Goal: Task Accomplishment & Management: Complete application form

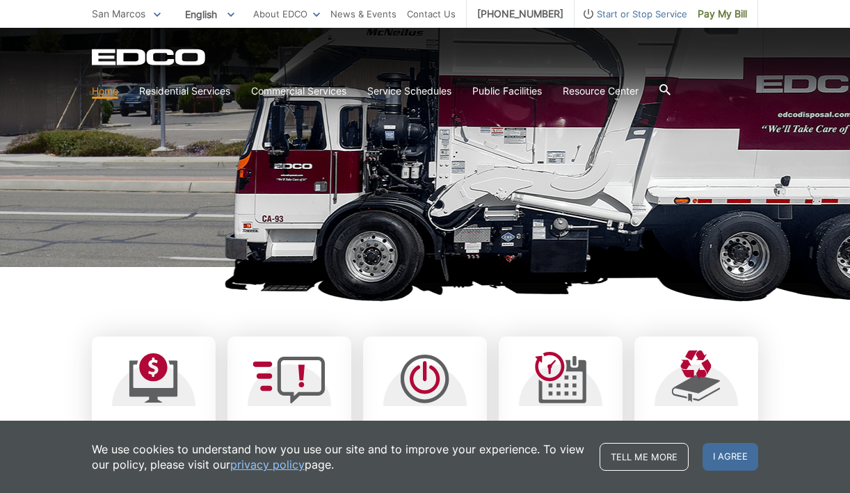
scroll to position [181, 0]
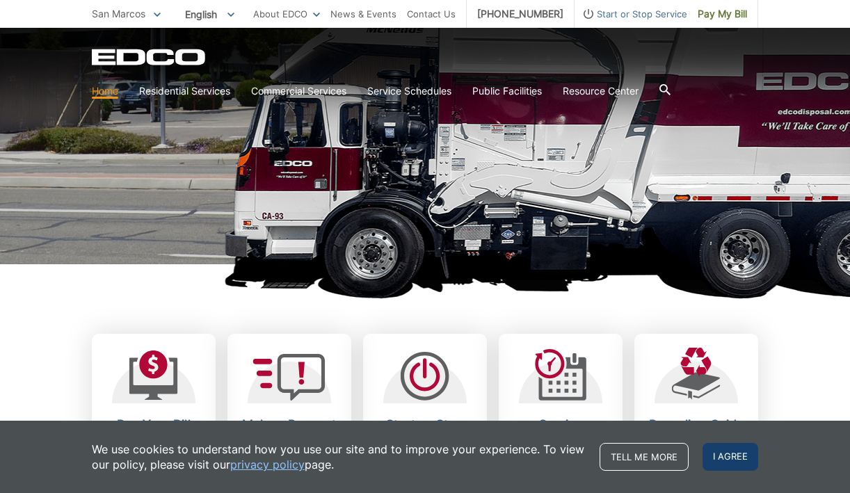
click at [724, 461] on span "I agree" at bounding box center [731, 457] width 56 height 28
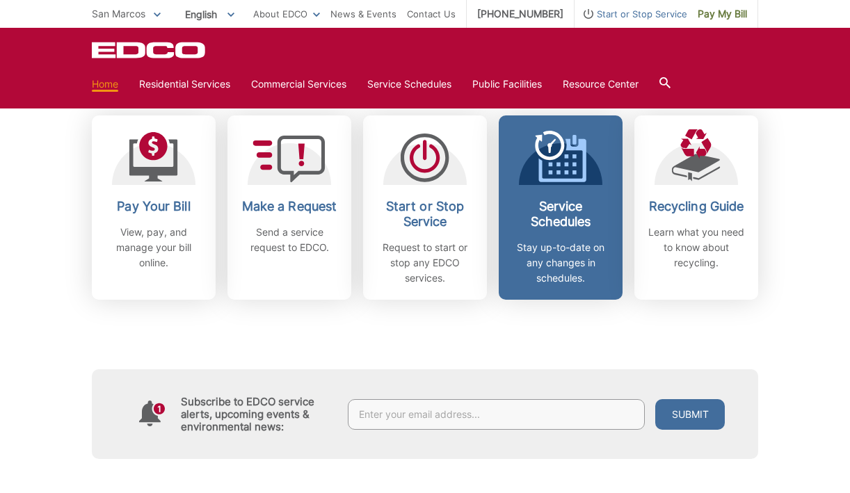
scroll to position [395, 0]
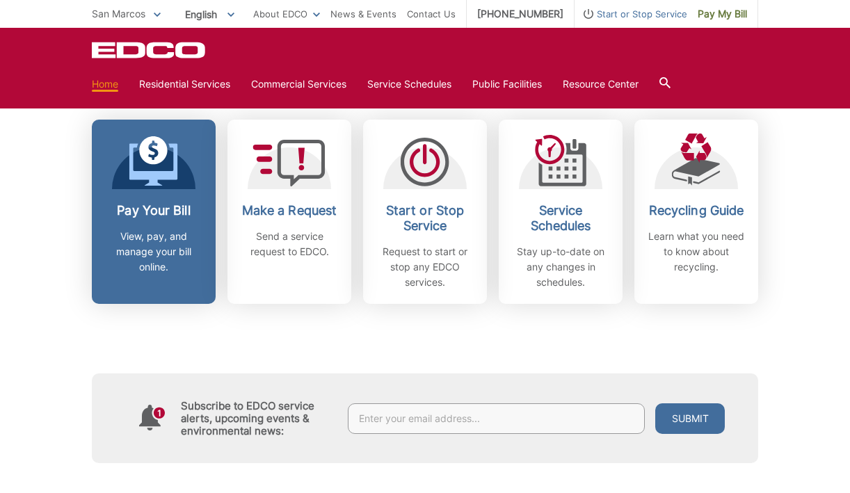
click at [162, 230] on p "View, pay, and manage your bill online." at bounding box center [153, 252] width 103 height 46
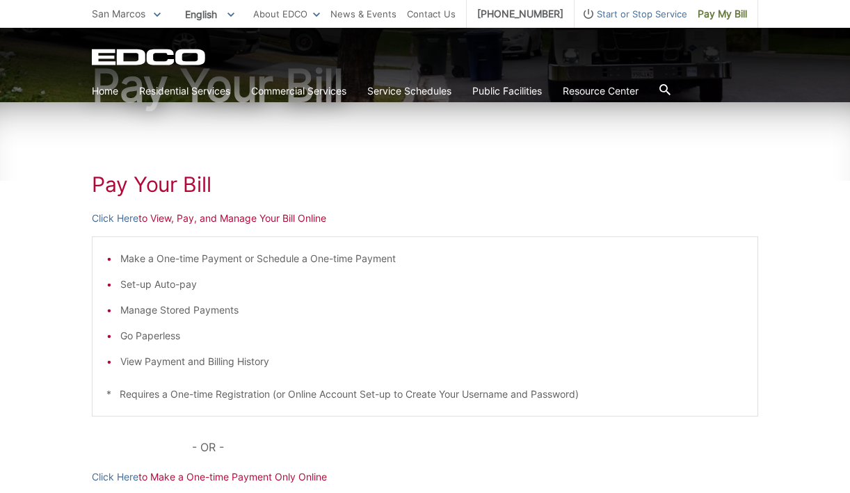
scroll to position [143, 0]
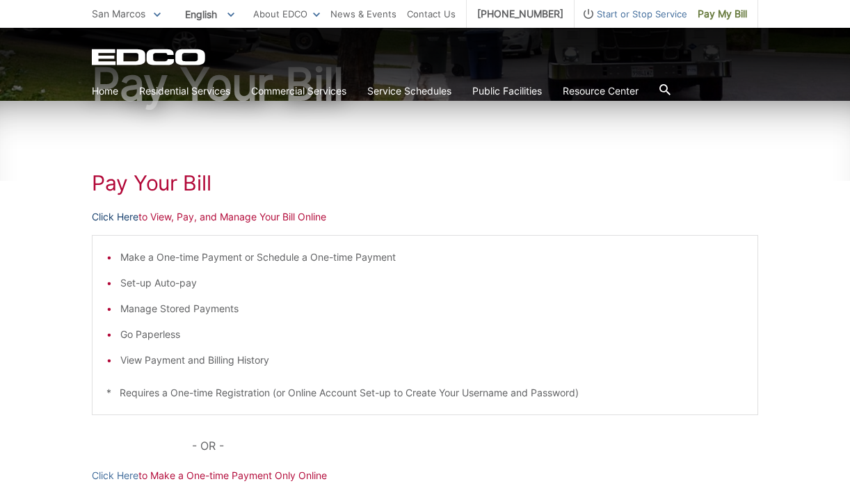
click at [128, 217] on link "Click Here" at bounding box center [115, 216] width 47 height 15
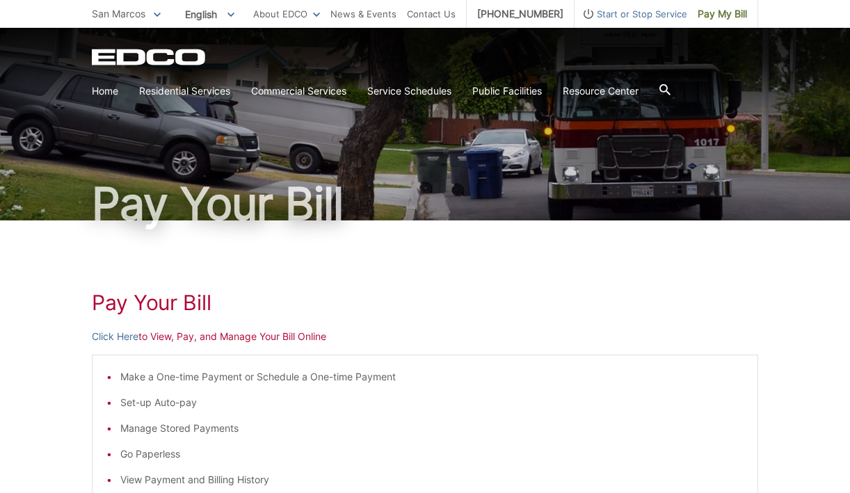
scroll to position [0, 0]
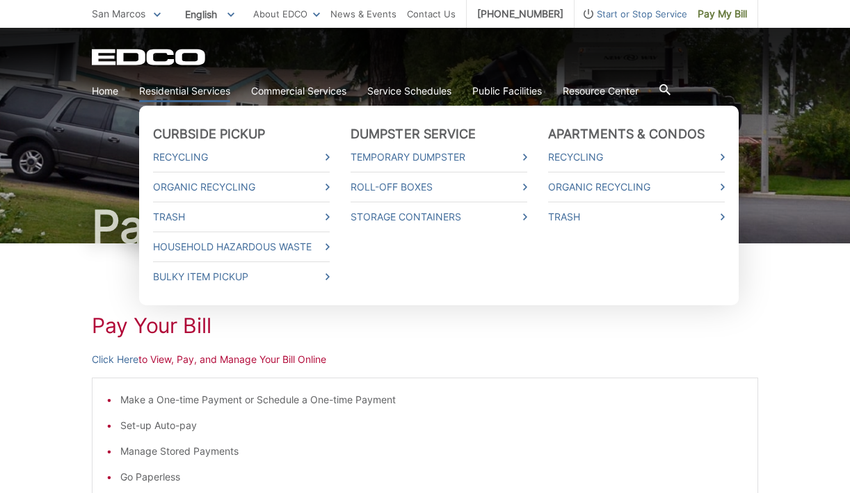
click at [189, 90] on link "Residential Services" at bounding box center [184, 91] width 91 height 15
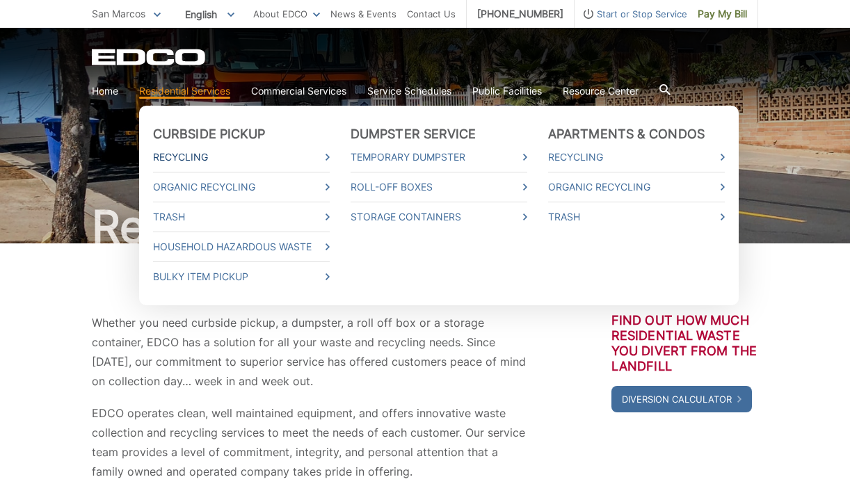
click at [181, 157] on link "Recycling" at bounding box center [241, 157] width 177 height 15
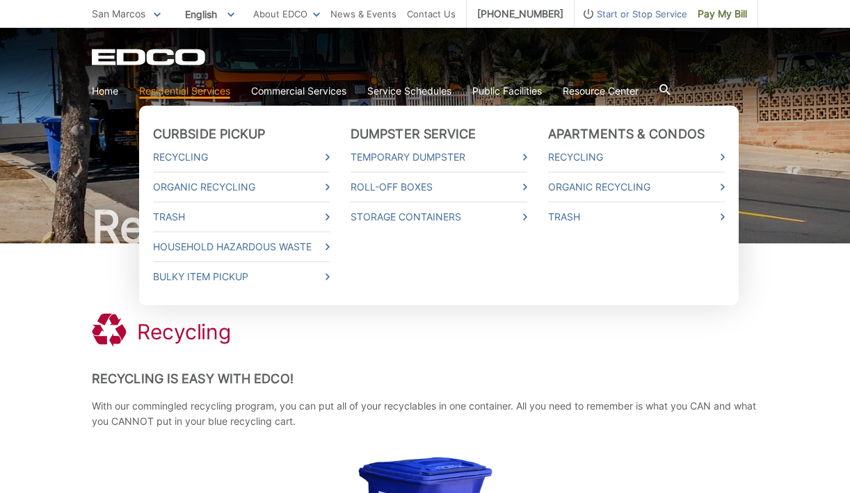
click at [206, 93] on link "Residential Services" at bounding box center [184, 91] width 91 height 15
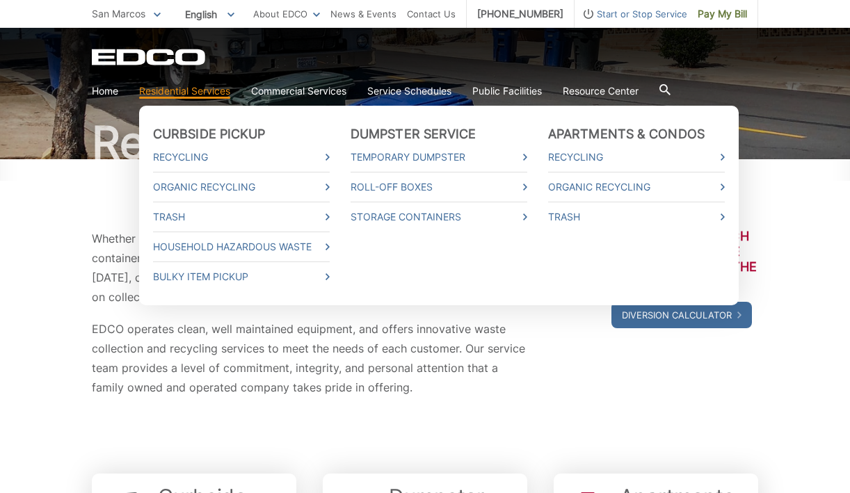
scroll to position [86, 0]
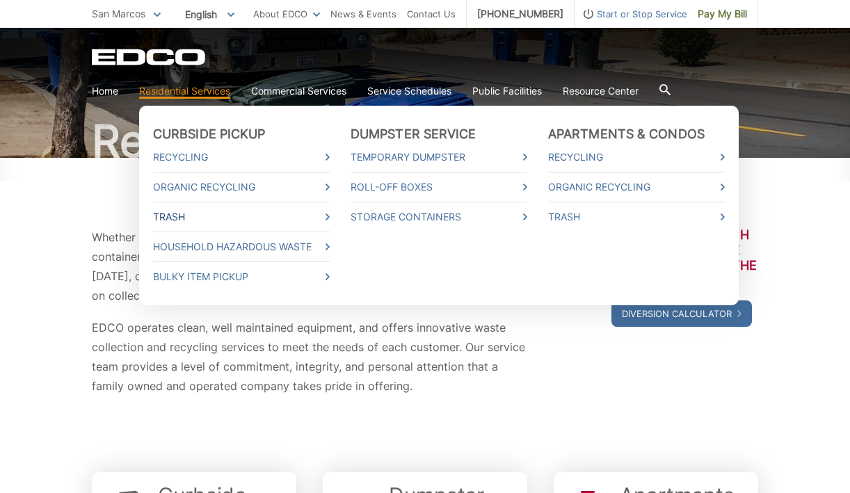
click at [323, 217] on link "Trash" at bounding box center [241, 216] width 177 height 15
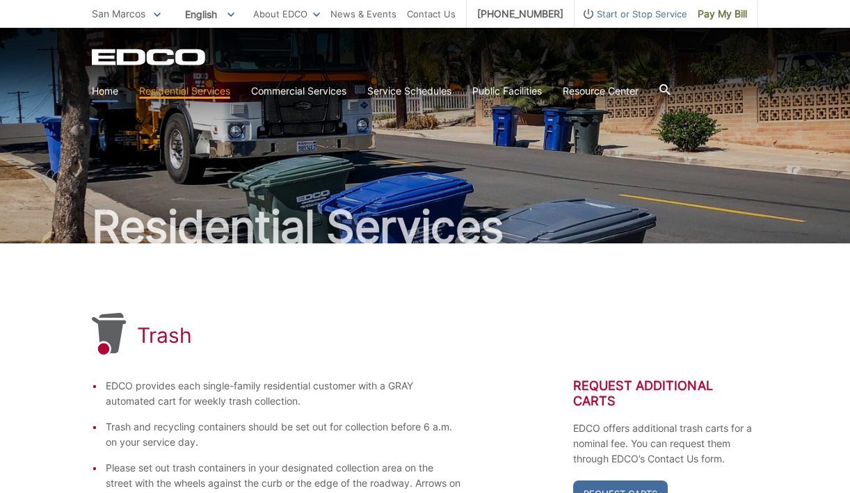
click at [108, 92] on link "Home" at bounding box center [105, 91] width 26 height 15
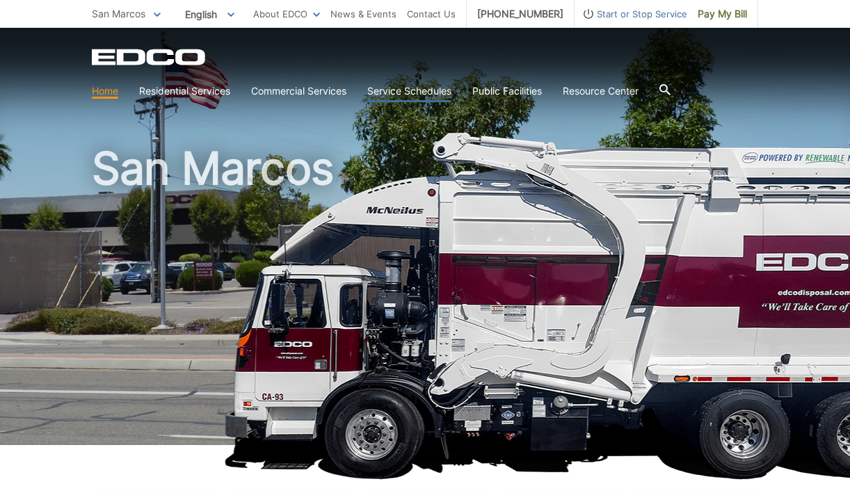
click at [392, 95] on link "Service Schedules" at bounding box center [409, 91] width 84 height 15
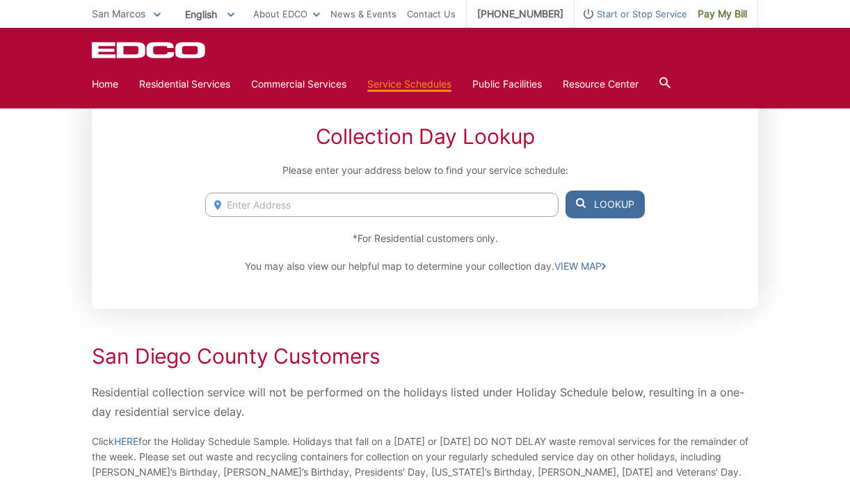
scroll to position [187, 0]
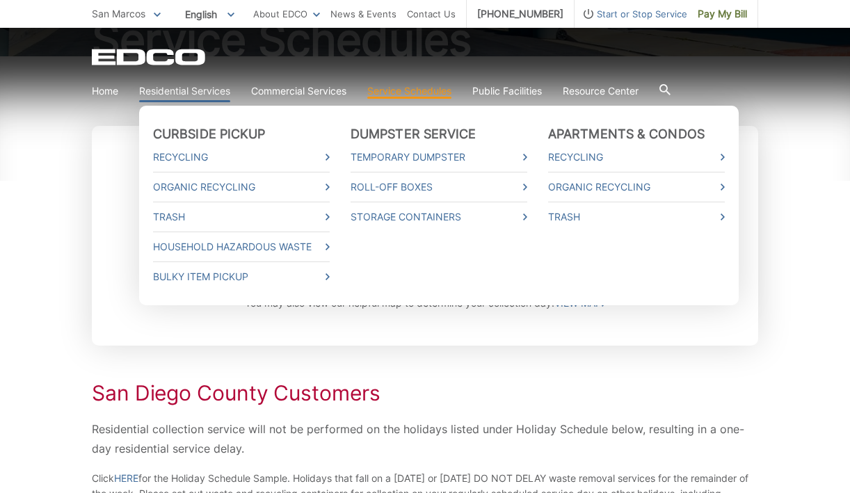
click at [215, 88] on link "Residential Services" at bounding box center [184, 91] width 91 height 15
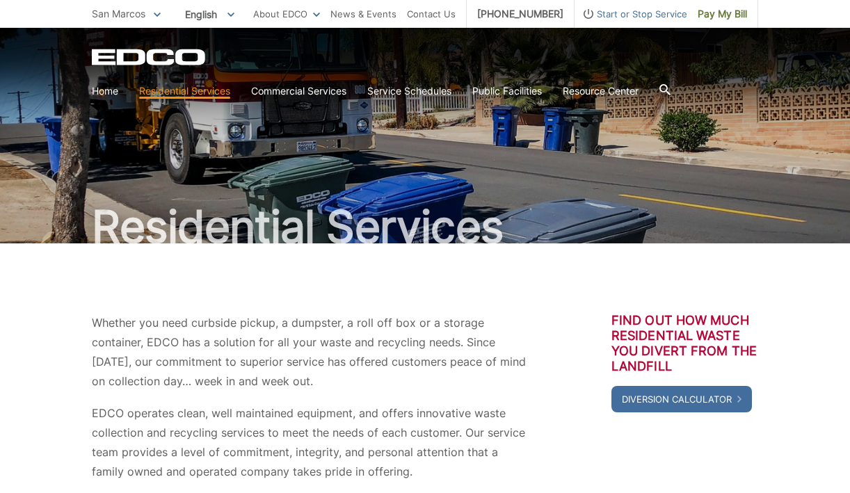
click at [644, 11] on span "Start or Stop Service" at bounding box center [631, 13] width 113 height 15
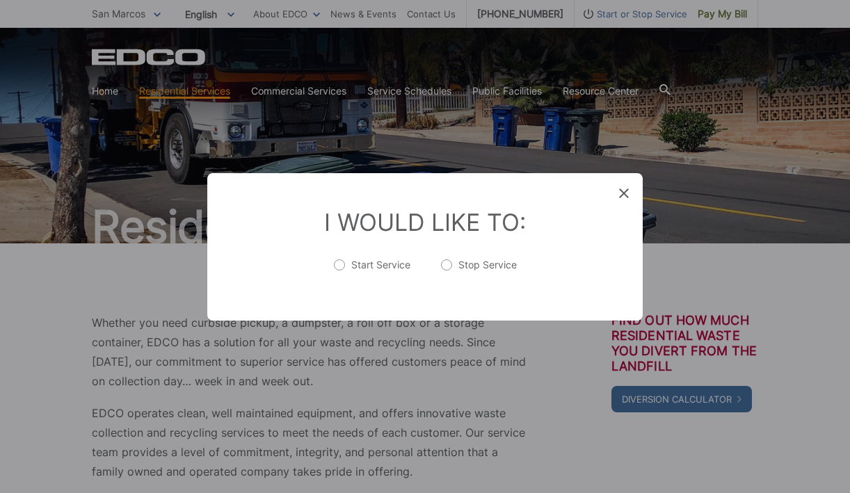
click at [466, 267] on label "Stop Service" at bounding box center [479, 272] width 76 height 28
radio input "true"
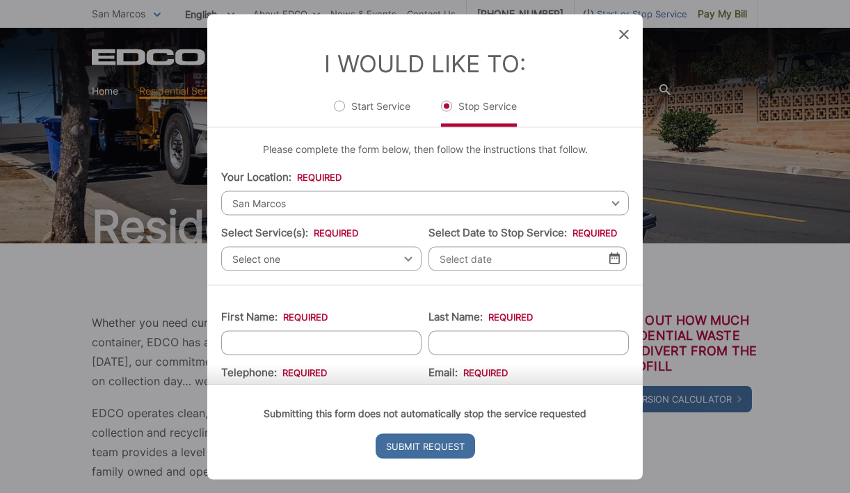
click at [466, 267] on input "Select Date to Stop Service: *" at bounding box center [528, 258] width 198 height 24
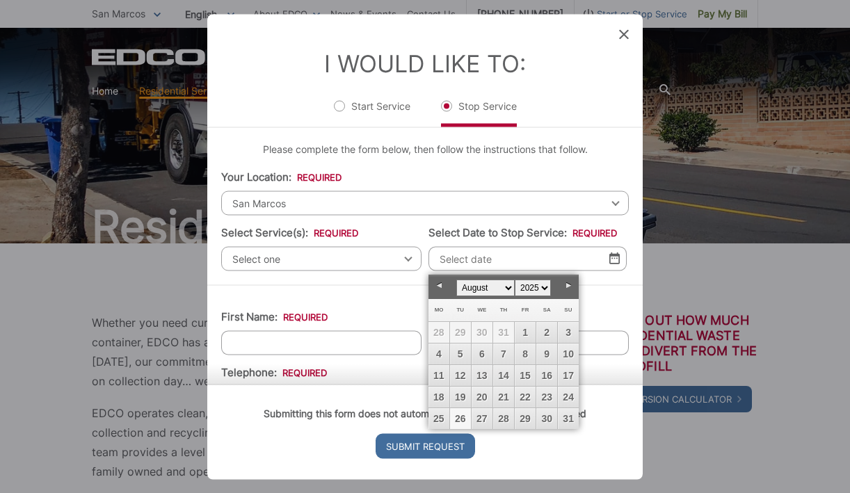
click at [409, 263] on span "Select one" at bounding box center [321, 258] width 200 height 24
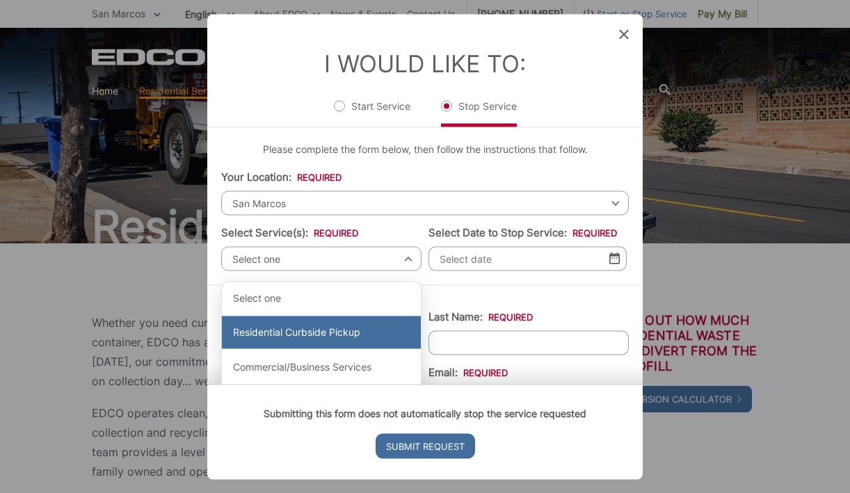
click at [357, 328] on div "Residential Curbside Pickup" at bounding box center [321, 332] width 199 height 33
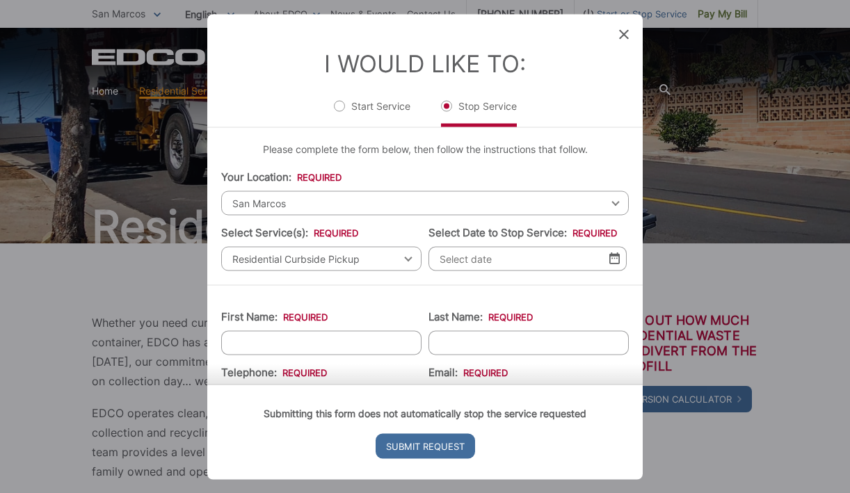
click at [614, 260] on img at bounding box center [615, 259] width 10 height 12
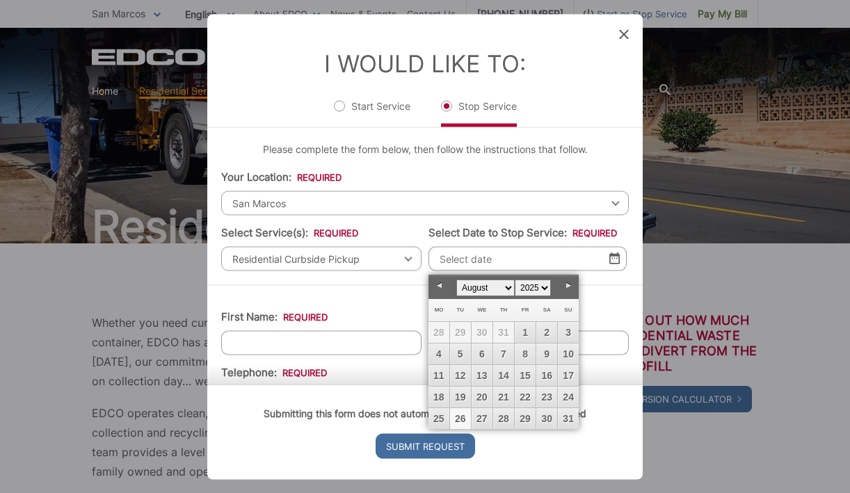
click at [568, 286] on link "Next" at bounding box center [568, 286] width 21 height 21
click at [505, 333] on link "4" at bounding box center [503, 332] width 21 height 21
type input "[DATE]"
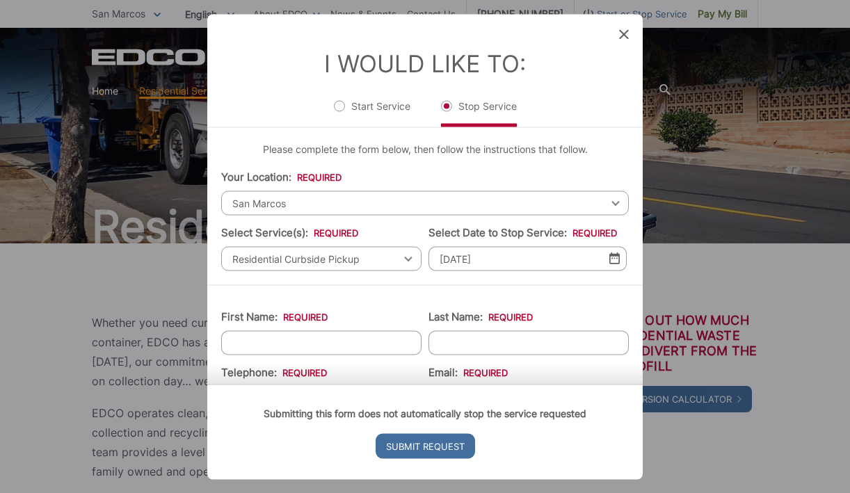
click at [365, 342] on input "First Name: *" at bounding box center [321, 343] width 200 height 24
type input "[PERSON_NAME]"
type input "8052334481"
type input "[EMAIL_ADDRESS][DOMAIN_NAME]"
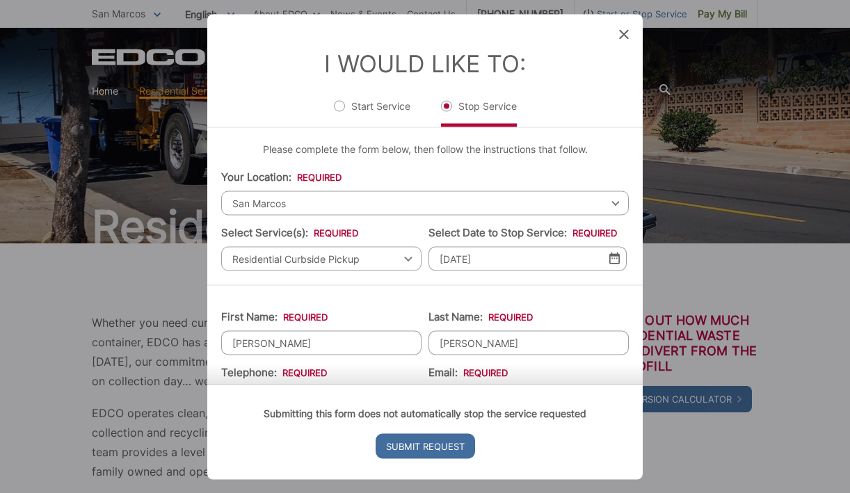
type input "[STREET_ADDRESS]"
type input "San Marcos"
type input "92078"
type input "[STREET_ADDRESS]"
type input "[PHONE_NUMBER]"
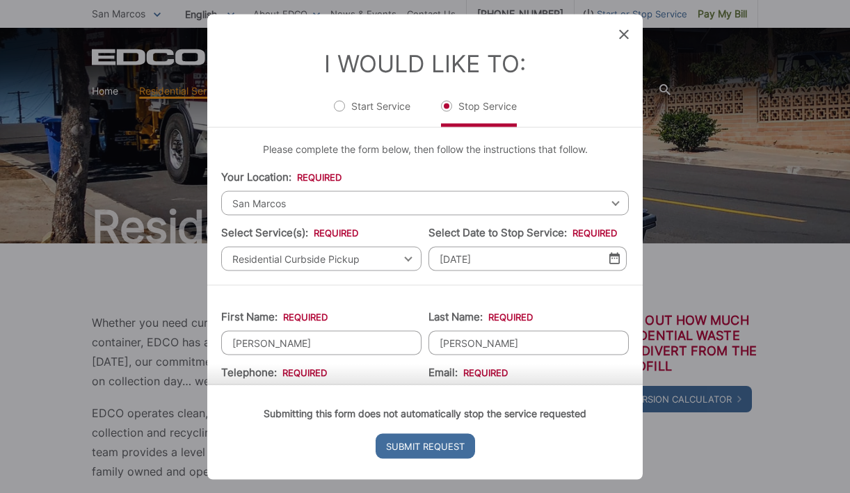
click at [336, 384] on div "Submitting this form does not automatically stop the service requested Submit R…" at bounding box center [425, 431] width 436 height 95
click at [318, 384] on div "Submitting this form does not automatically stop the service requested Submit R…" at bounding box center [425, 431] width 436 height 95
click at [332, 351] on input "[PERSON_NAME]" at bounding box center [321, 343] width 200 height 24
click at [332, 384] on div "Submitting this form does not automatically stop the service requested Submit R…" at bounding box center [425, 431] width 436 height 95
click at [333, 384] on div "Submitting this form does not automatically stop the service requested Submit R…" at bounding box center [425, 431] width 436 height 95
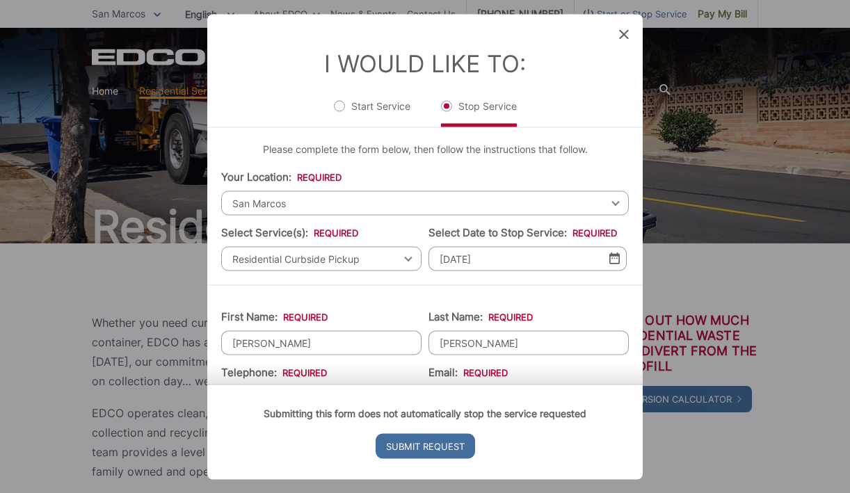
click at [333, 384] on div "Submitting this form does not automatically stop the service requested Submit R…" at bounding box center [425, 431] width 436 height 95
click at [466, 384] on div "Submitting this form does not automatically stop the service requested Submit R…" at bounding box center [425, 431] width 436 height 95
click at [512, 346] on input "[PERSON_NAME]" at bounding box center [529, 343] width 200 height 24
click at [361, 384] on div "Submitting this form does not automatically stop the service requested Submit R…" at bounding box center [425, 431] width 436 height 95
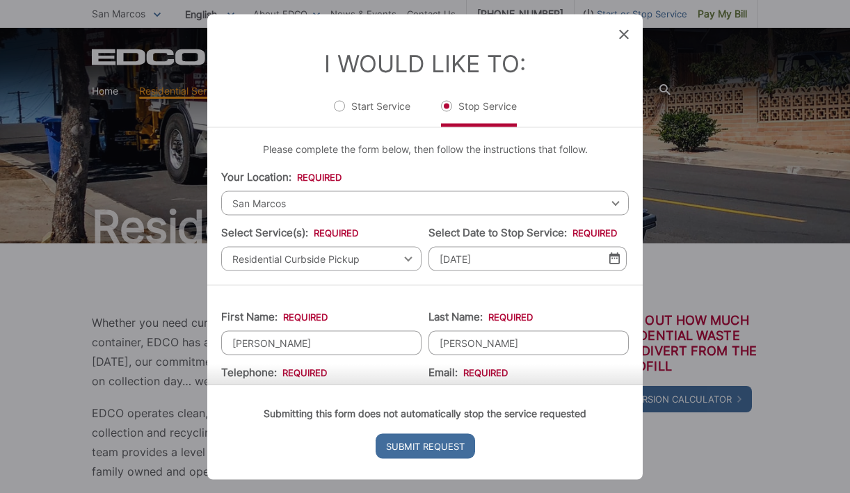
click at [621, 33] on icon at bounding box center [624, 34] width 10 height 10
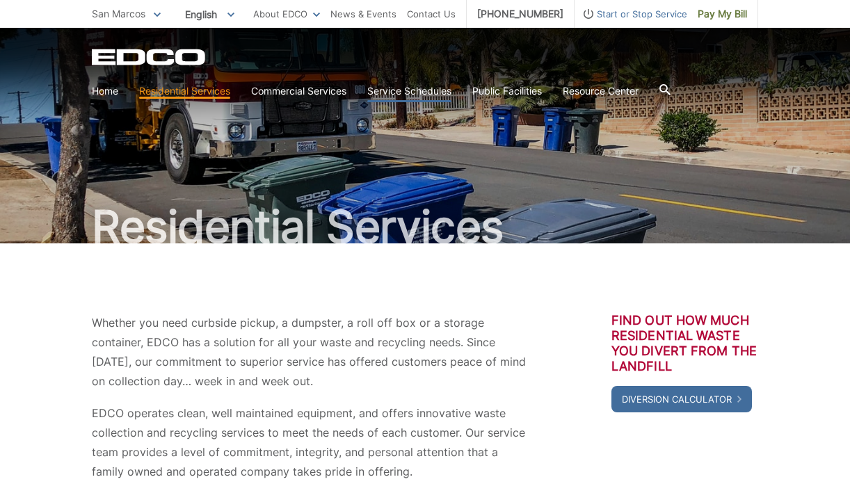
click at [435, 87] on link "Service Schedules" at bounding box center [409, 91] width 84 height 15
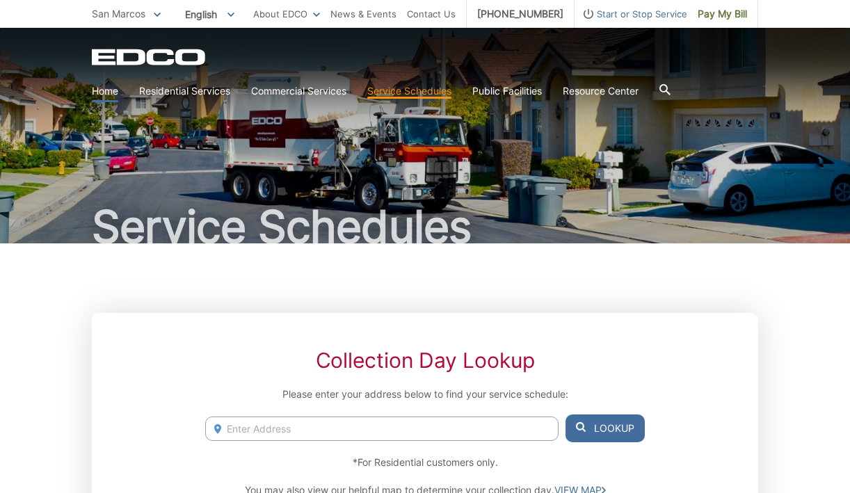
click at [104, 88] on link "Home" at bounding box center [105, 91] width 26 height 15
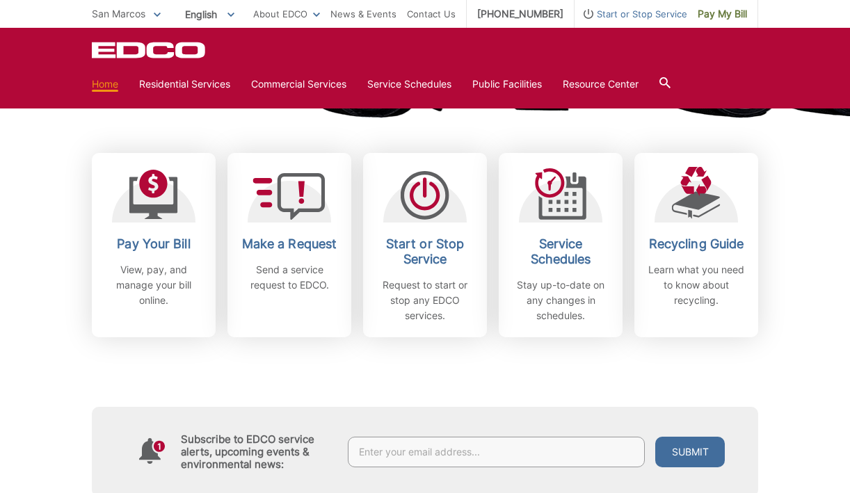
scroll to position [366, 0]
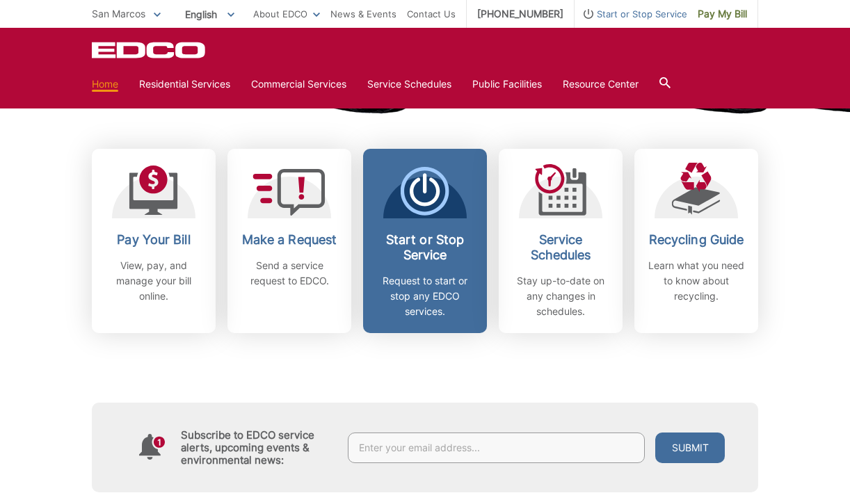
click at [410, 310] on p "Request to start or stop any EDCO services." at bounding box center [425, 296] width 103 height 46
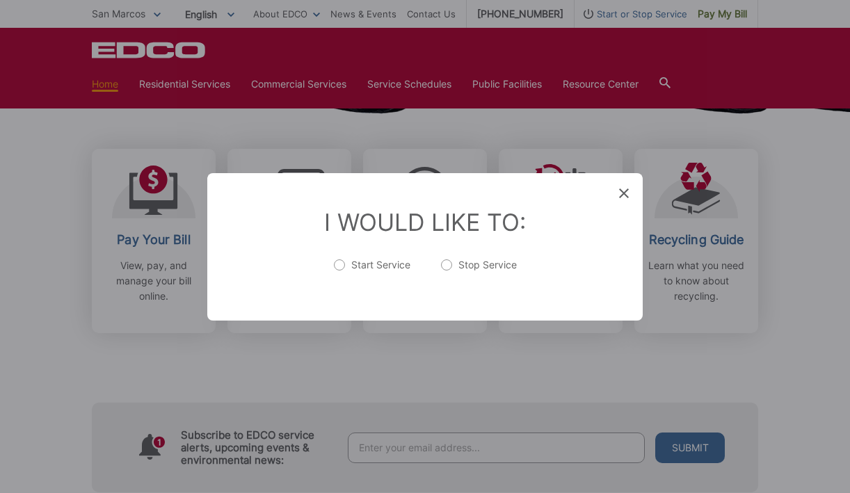
click at [449, 262] on label "Stop Service" at bounding box center [479, 272] width 76 height 28
radio input "true"
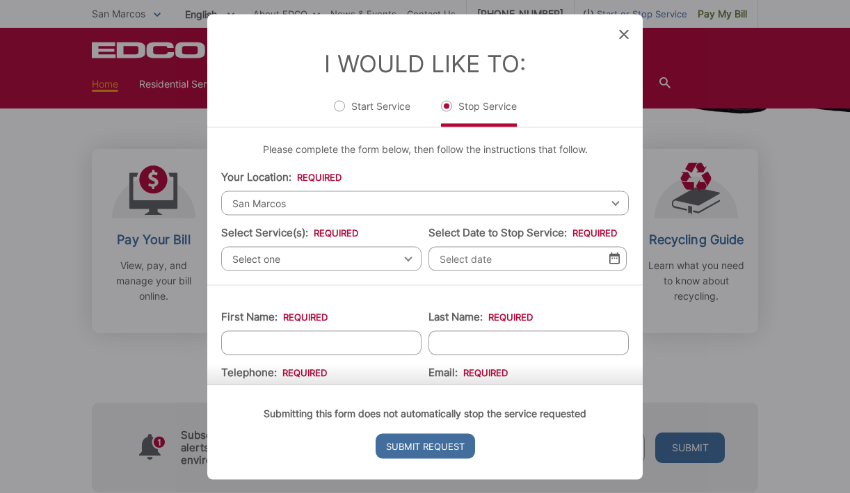
click at [410, 258] on div "Select one Select one Residential Curbside Pickup Commercial/Business Services …" at bounding box center [321, 258] width 200 height 24
click at [408, 259] on div "Select one Select one Residential Curbside Pickup Commercial/Business Services …" at bounding box center [321, 258] width 200 height 24
click at [281, 258] on span "Select one" at bounding box center [321, 258] width 200 height 24
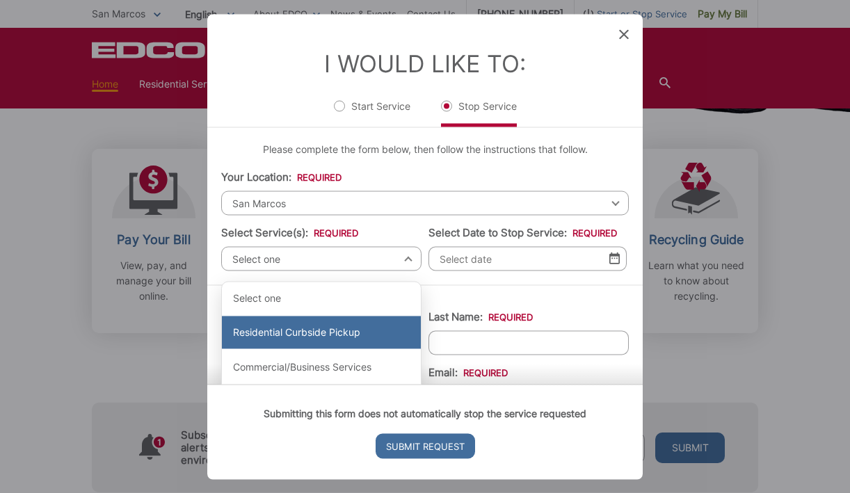
click at [276, 335] on div "Residential Curbside Pickup" at bounding box center [321, 332] width 199 height 33
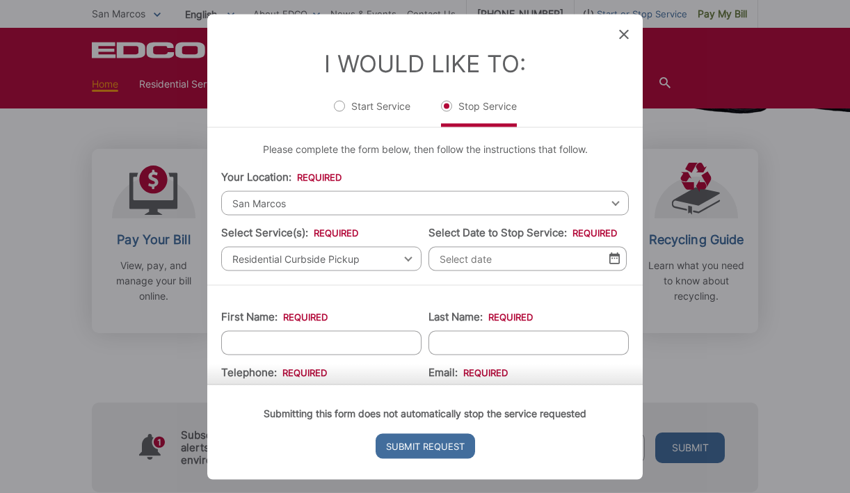
click at [615, 259] on img at bounding box center [615, 259] width 10 height 12
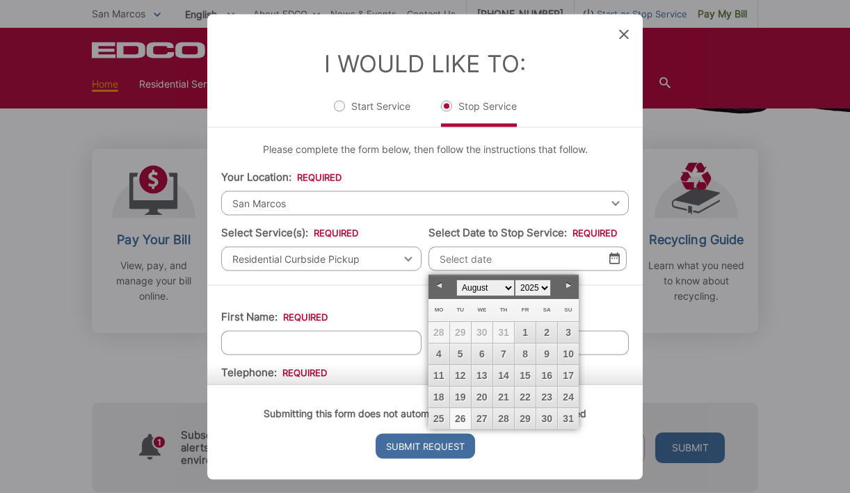
click at [572, 285] on link "Next" at bounding box center [568, 286] width 21 height 21
click at [507, 331] on link "4" at bounding box center [503, 332] width 21 height 21
type input "[DATE]"
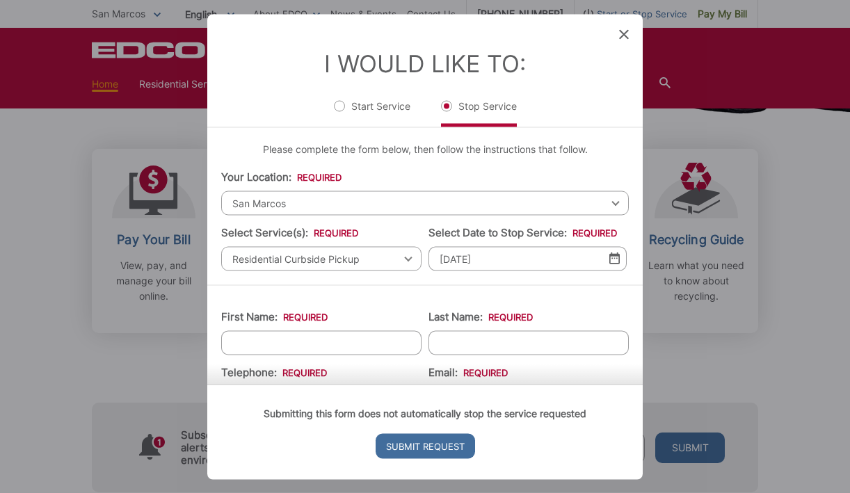
click at [351, 344] on input "First Name: *" at bounding box center [321, 343] width 200 height 24
type input "[PERSON_NAME]"
type input "8052334481"
type input "[EMAIL_ADDRESS][DOMAIN_NAME]"
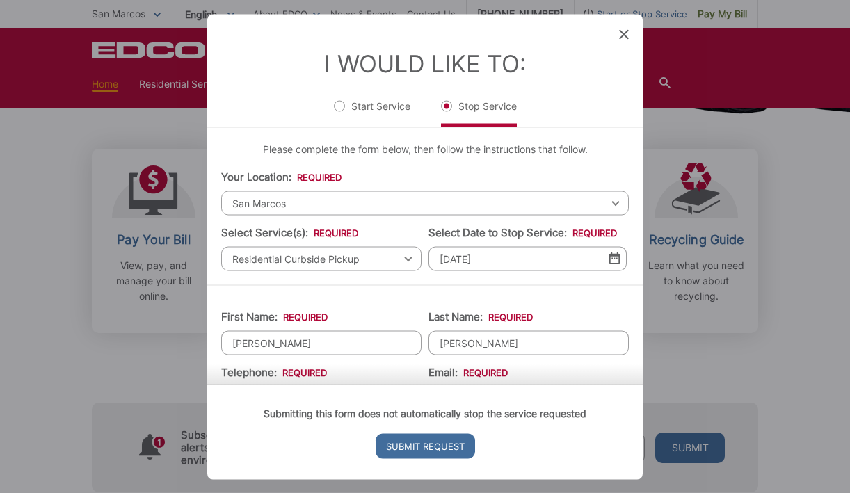
type input "[STREET_ADDRESS]"
type input "San Marcos"
type input "92078"
type input "[STREET_ADDRESS]"
type input "[PHONE_NUMBER]"
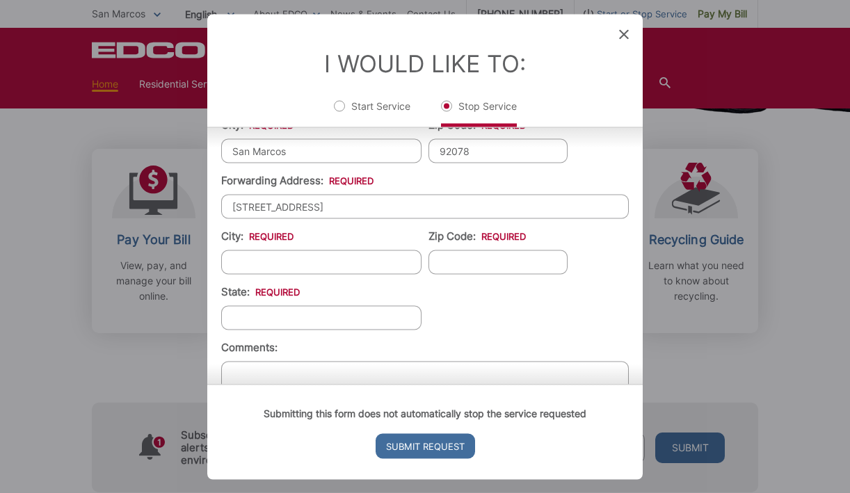
scroll to position [417, 0]
click at [310, 265] on input "City: *" at bounding box center [321, 260] width 200 height 24
type input "San Marcos"
type input "92078"
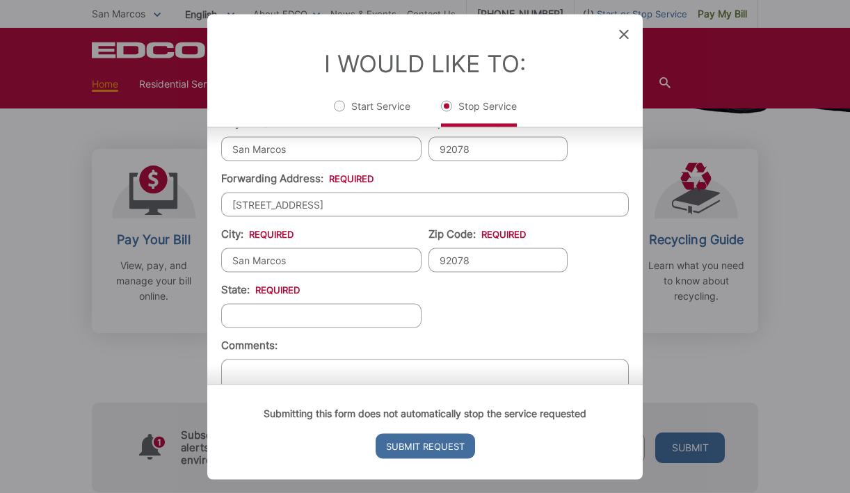
type input "CA"
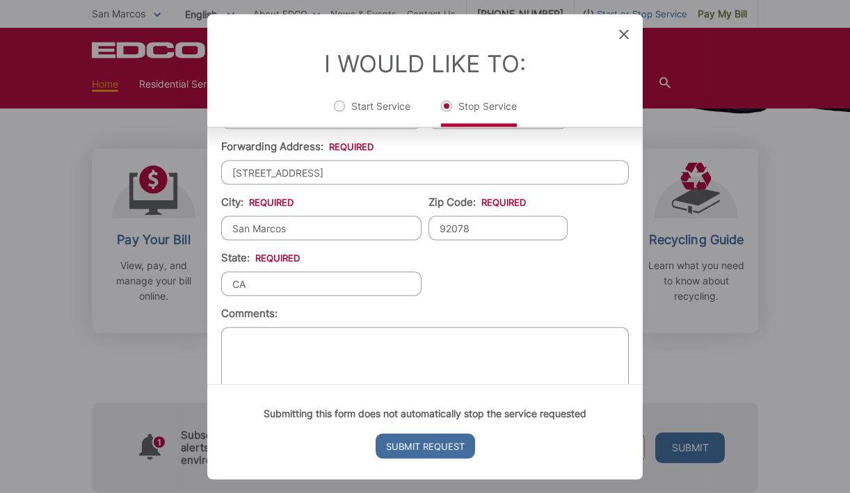
scroll to position [482, 0]
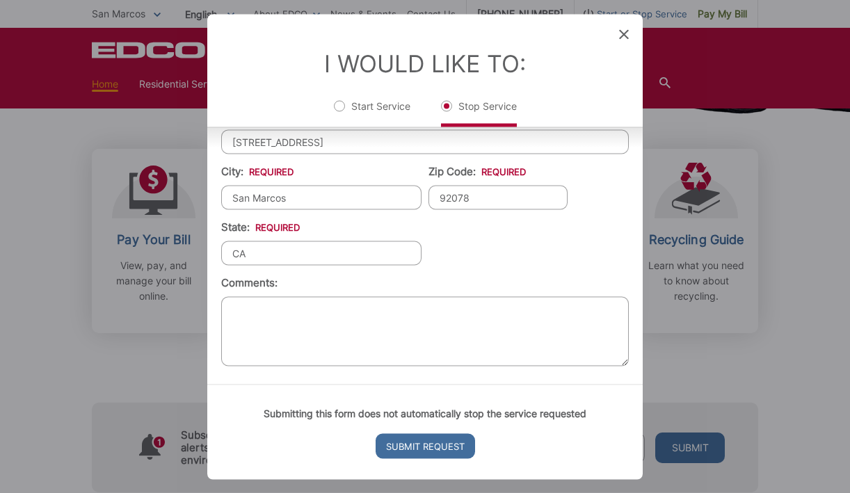
click at [242, 315] on textarea "Comments:" at bounding box center [425, 331] width 408 height 70
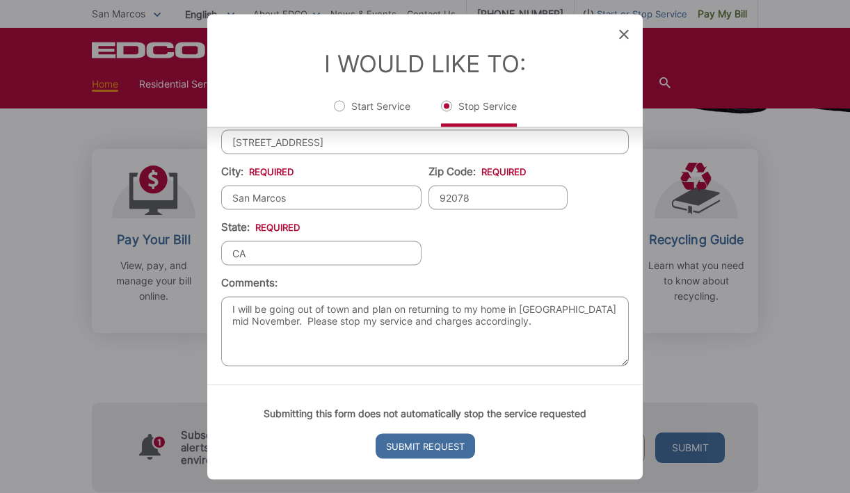
click at [356, 307] on textarea "I will be going out of town and plan on returning to my home in [GEOGRAPHIC_DAT…" at bounding box center [425, 331] width 408 height 70
type textarea "I will be going out of town on 9/4 and plan on returning to my home in [GEOGRAP…"
click at [398, 446] on input "Submit Request" at bounding box center [426, 446] width 100 height 25
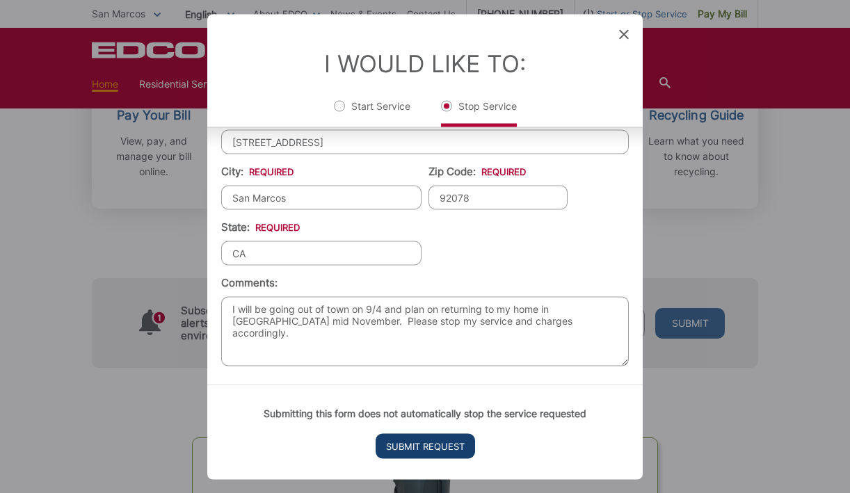
scroll to position [0, 0]
